Goal: Navigation & Orientation: Find specific page/section

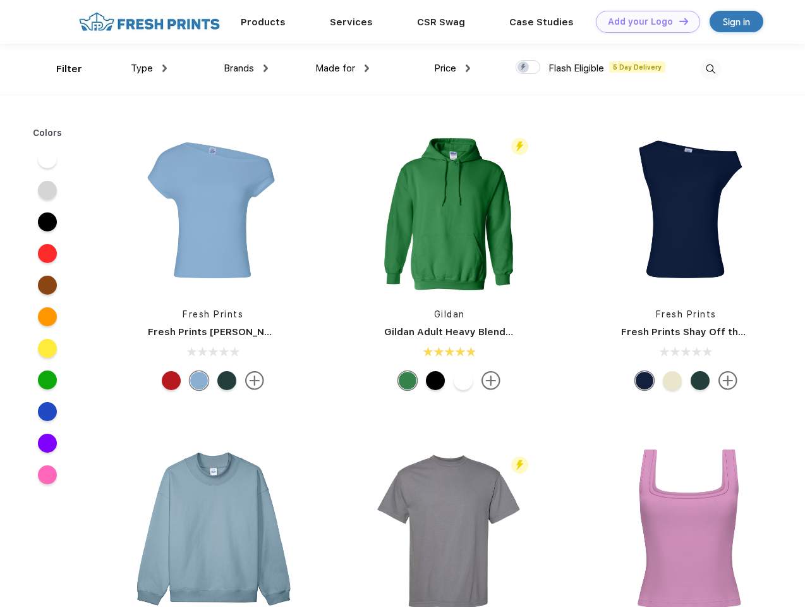
click at [643, 21] on link "Add your Logo Design Tool" at bounding box center [648, 22] width 104 height 22
click at [0, 0] on div "Design Tool" at bounding box center [0, 0] width 0 height 0
click at [678, 21] on link "Add your Logo Design Tool" at bounding box center [648, 22] width 104 height 22
click at [61, 69] on div "Filter" at bounding box center [69, 69] width 26 height 15
click at [149, 68] on span "Type" at bounding box center [142, 68] width 22 height 11
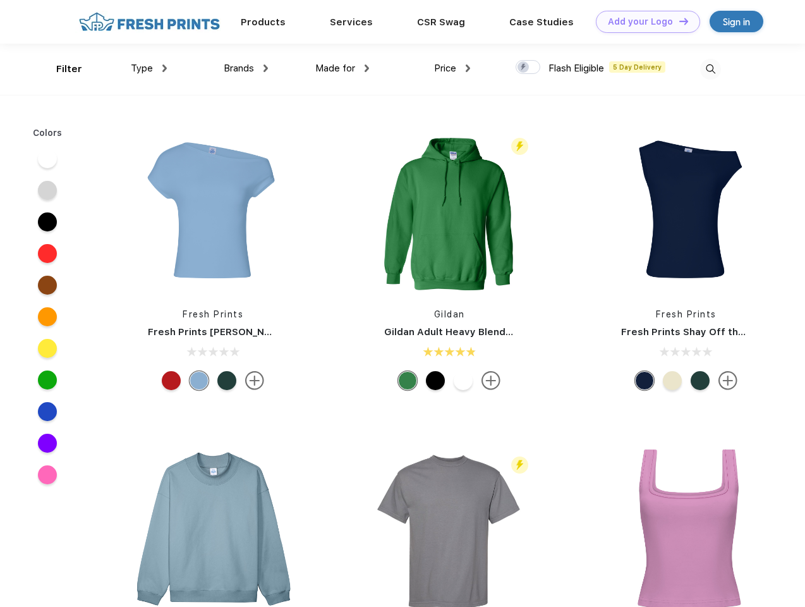
click at [246, 68] on span "Brands" at bounding box center [239, 68] width 30 height 11
click at [343, 68] on span "Made for" at bounding box center [335, 68] width 40 height 11
click at [453, 68] on span "Price" at bounding box center [445, 68] width 22 height 11
click at [528, 68] on div at bounding box center [528, 67] width 25 height 14
click at [524, 68] on input "checkbox" at bounding box center [520, 63] width 8 height 8
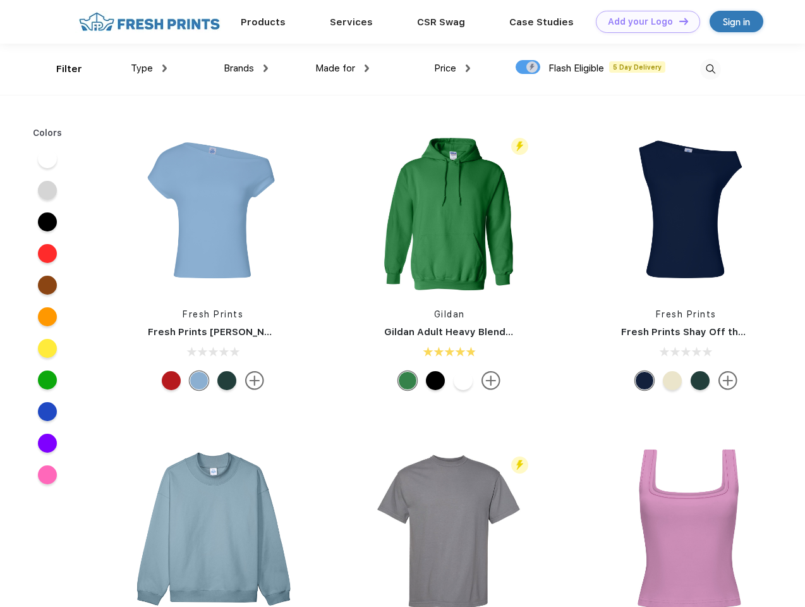
click at [710, 69] on img at bounding box center [710, 69] width 21 height 21
